Goal: Find specific page/section: Find specific page/section

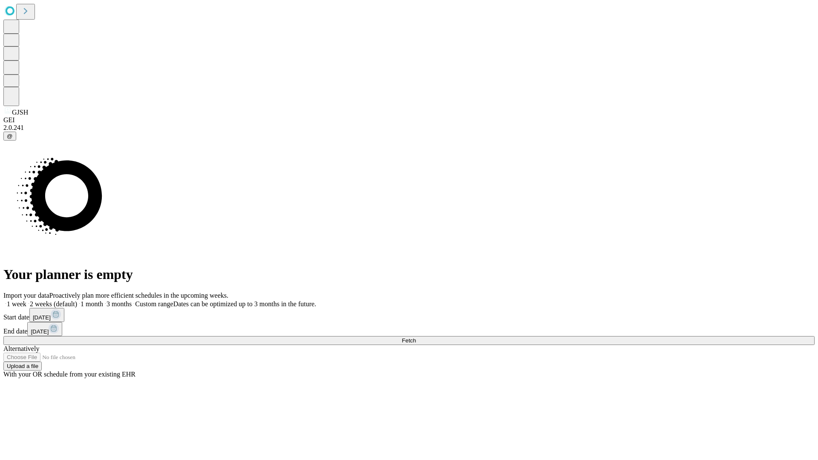
click at [416, 337] on span "Fetch" at bounding box center [409, 340] width 14 height 6
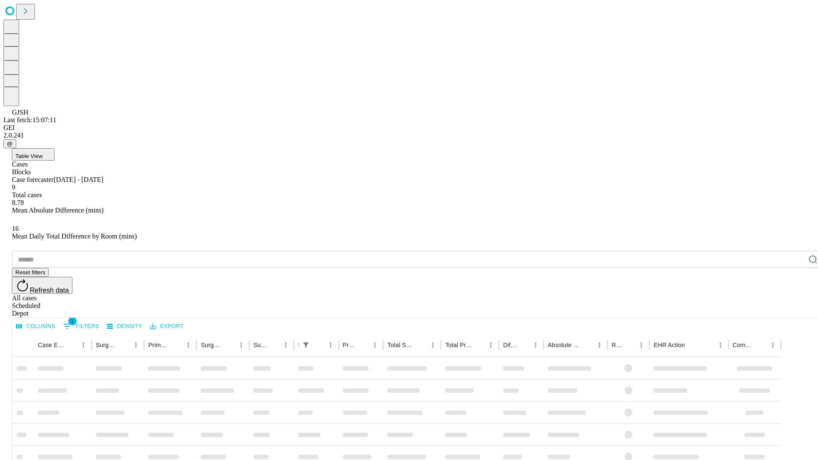
click at [795, 310] on div "Depot" at bounding box center [417, 314] width 811 height 8
